Goal: Complete application form

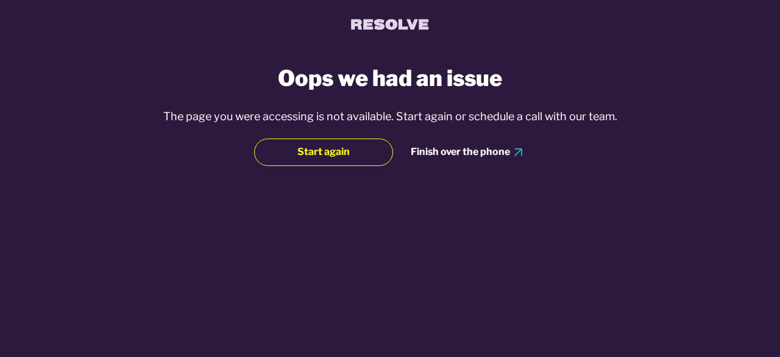
click at [346, 153] on span "Start again" at bounding box center [323, 151] width 52 height 13
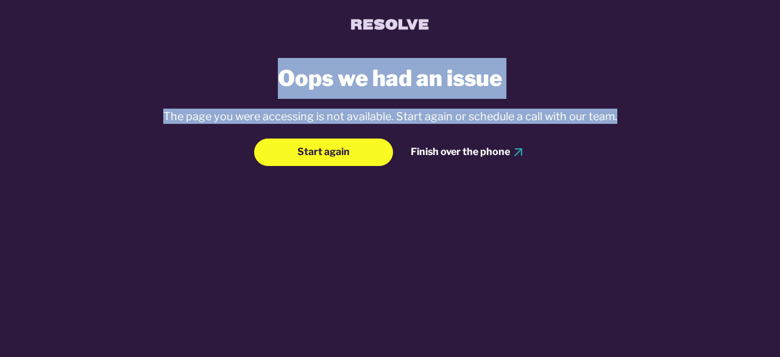
drag, startPoint x: 280, startPoint y: 73, endPoint x: 622, endPoint y: 111, distance: 343.5
click at [622, 111] on div "Oops we had an issue The page you were accessing is not available. Start again …" at bounding box center [390, 189] width 503 height 262
copy div "Oops we had an issue The page you were accessing is not available. Start again …"
